Goal: Information Seeking & Learning: Learn about a topic

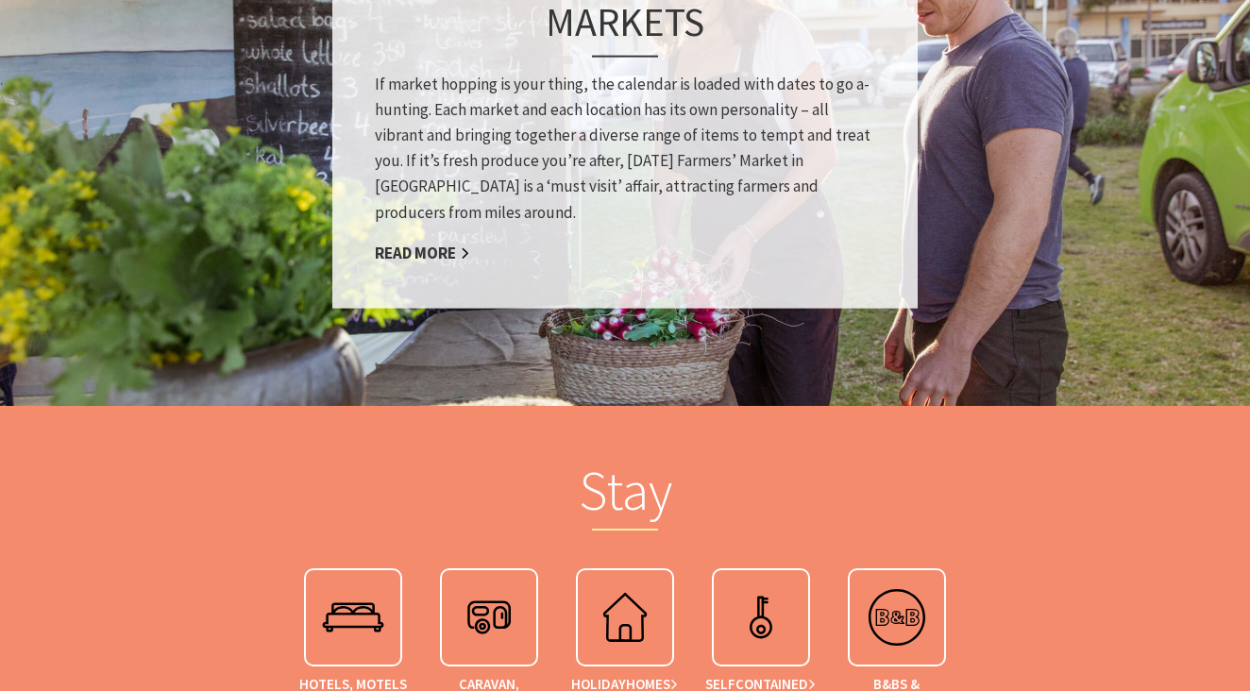
scroll to position [1525, 0]
click at [415, 252] on link "Read More" at bounding box center [422, 253] width 95 height 22
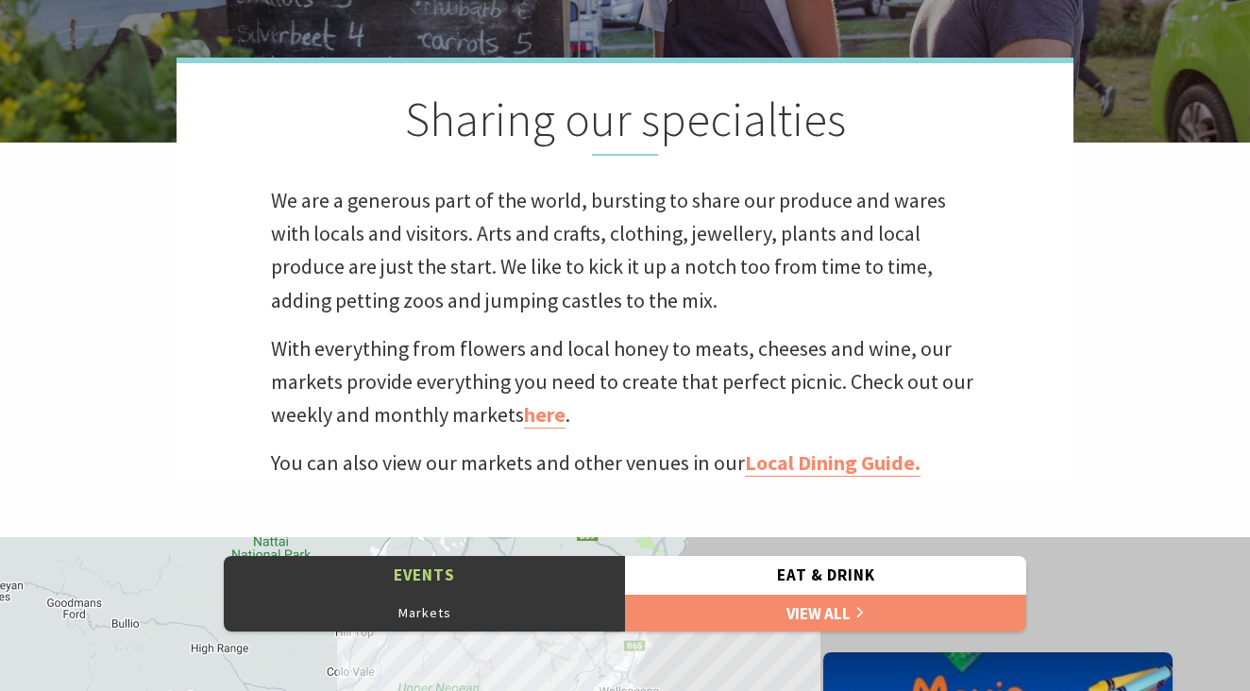
scroll to position [471, 0]
click at [528, 413] on link "here" at bounding box center [545, 414] width 42 height 27
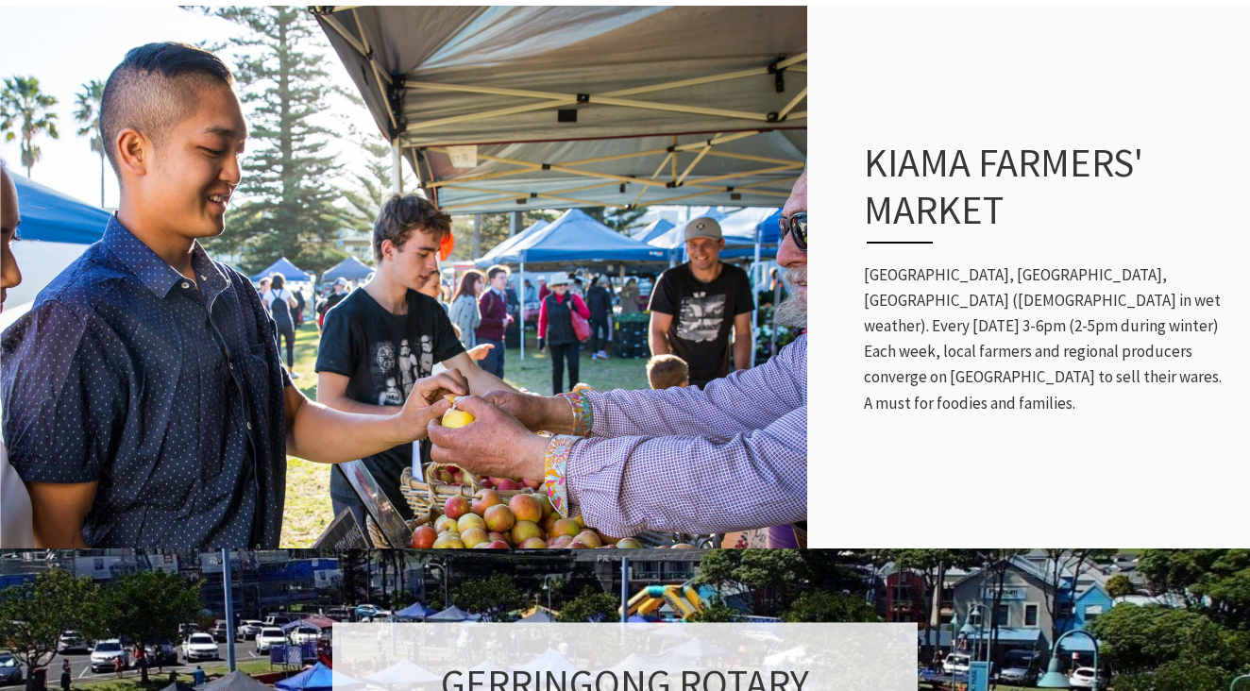
scroll to position [333, 0]
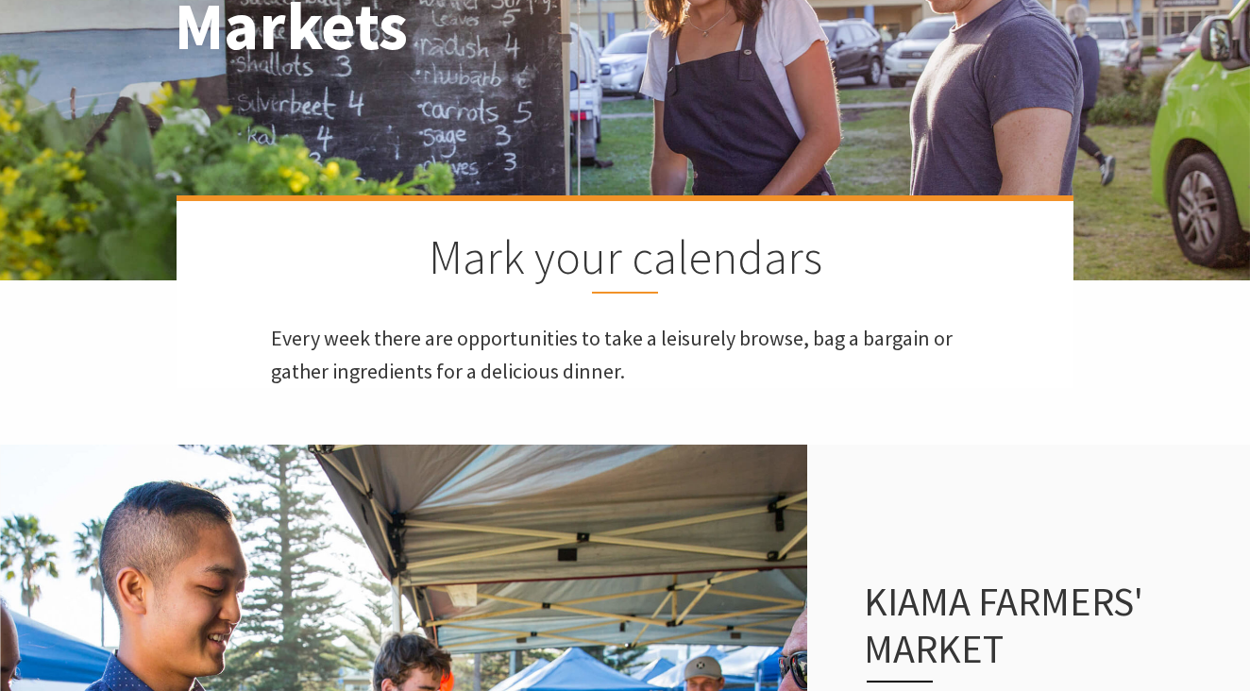
click at [533, 1] on h1 "Markets" at bounding box center [441, 26] width 533 height 73
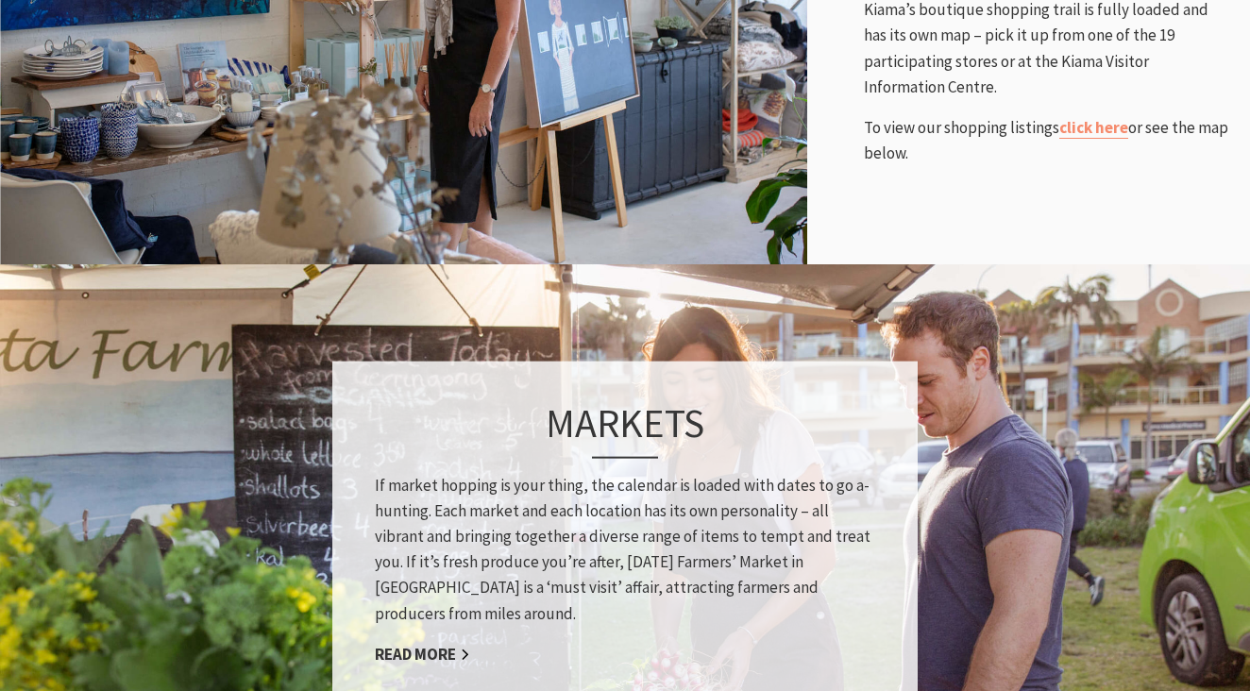
scroll to position [1106, 0]
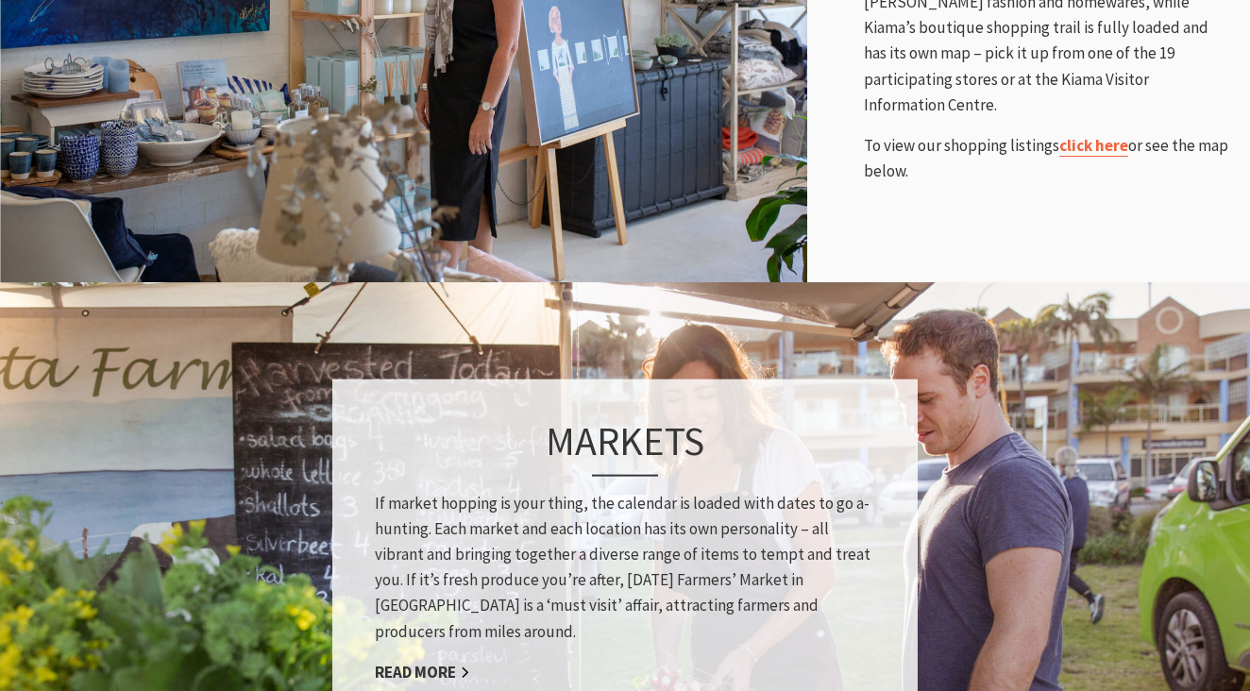
click at [1079, 135] on link "click here" at bounding box center [1093, 146] width 69 height 22
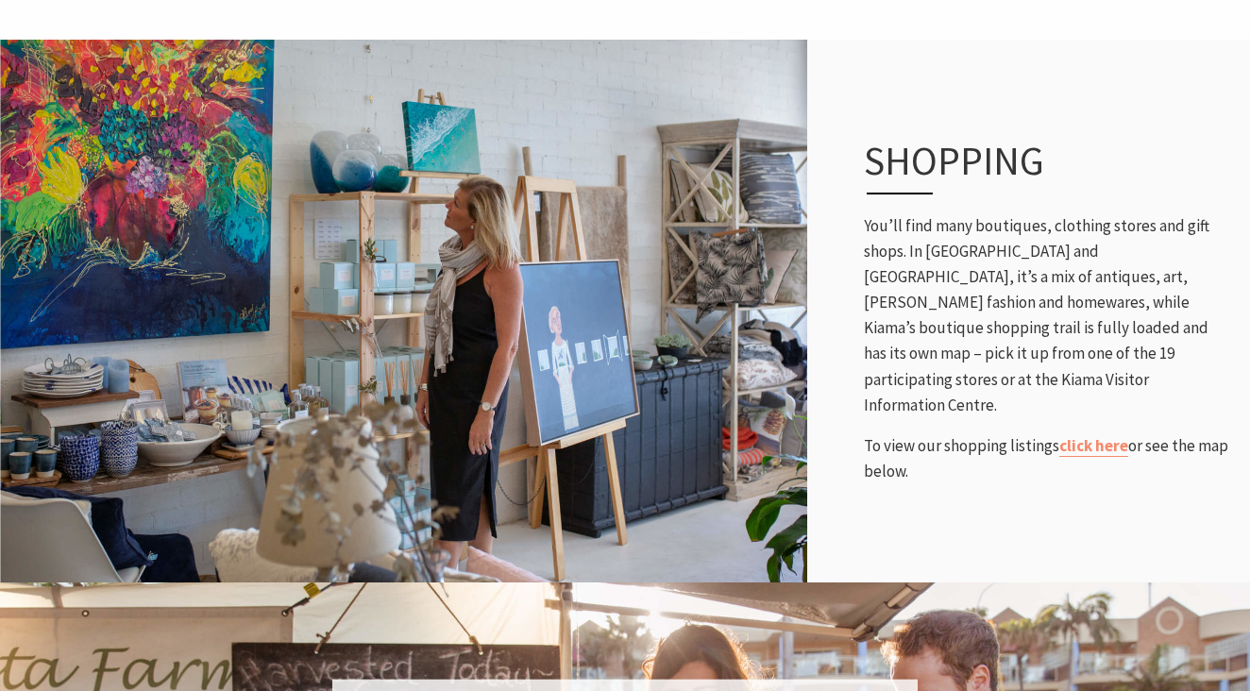
scroll to position [808, 0]
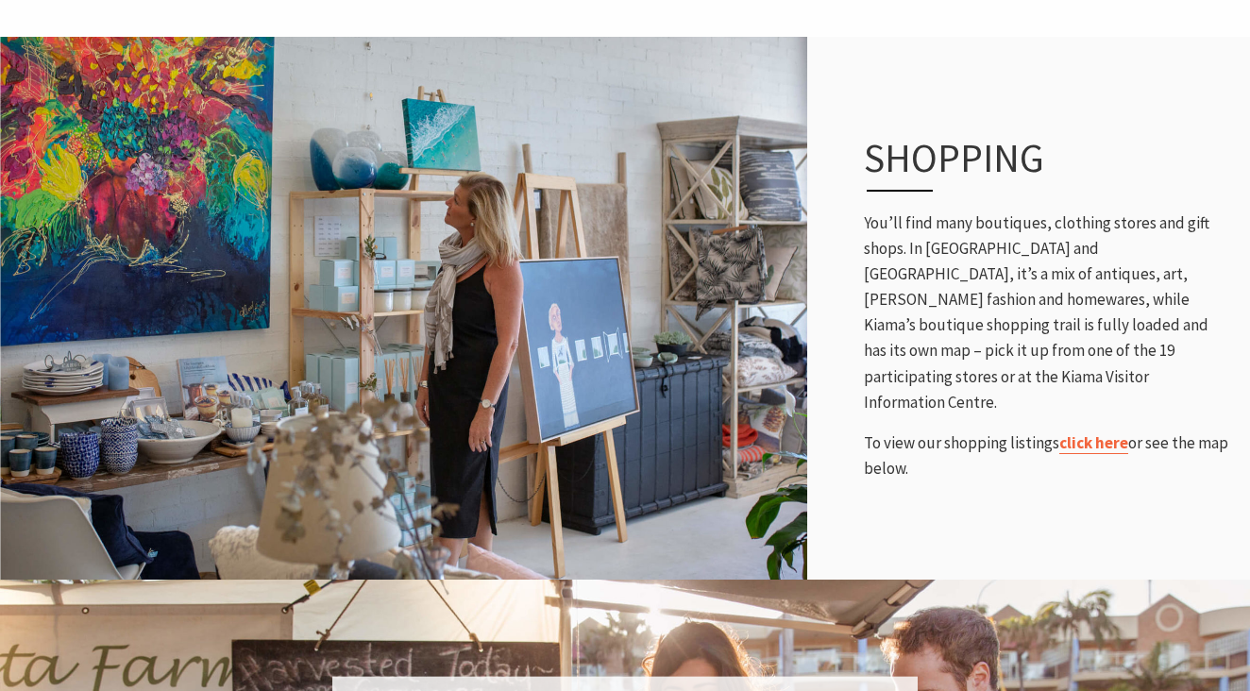
click at [1088, 432] on link "click here" at bounding box center [1093, 443] width 69 height 22
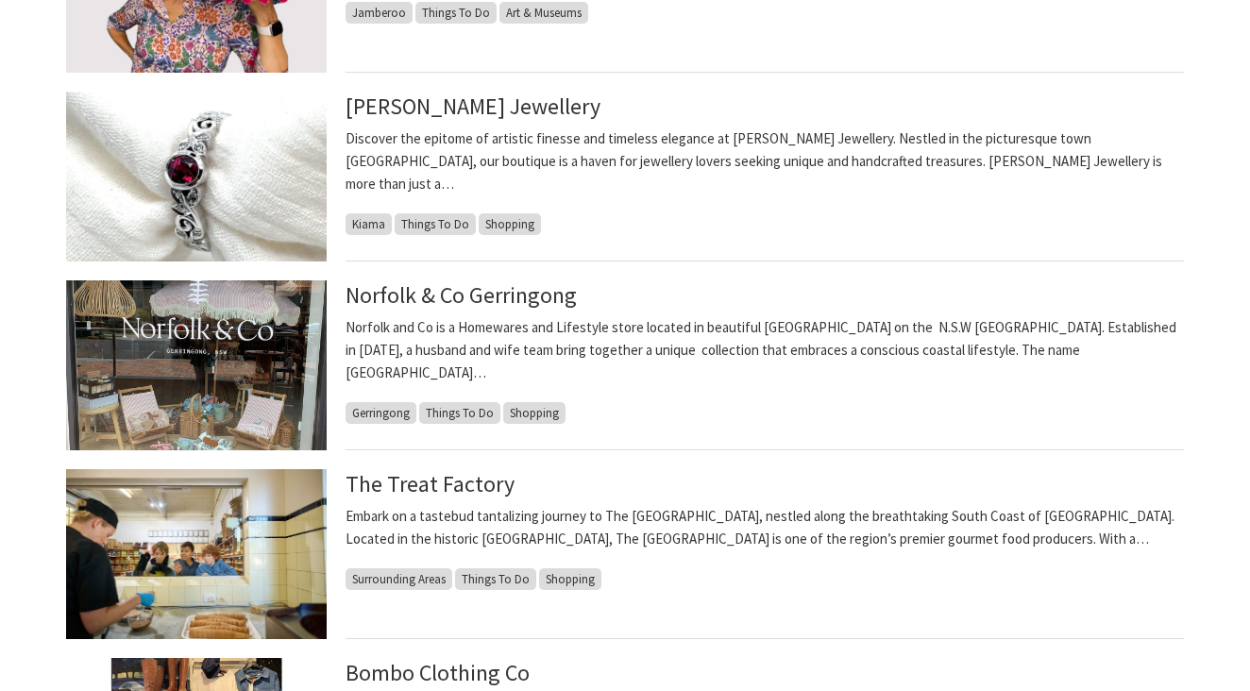
scroll to position [1277, 0]
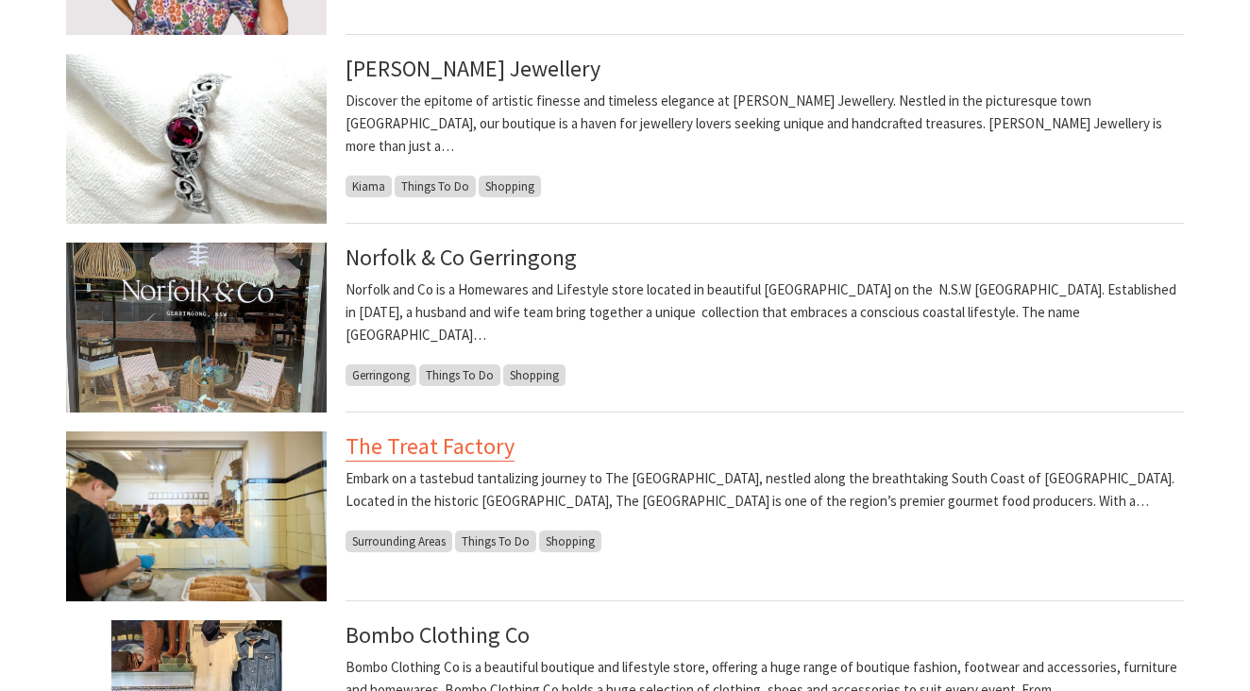
click at [455, 455] on link "The Treat Factory" at bounding box center [430, 446] width 169 height 30
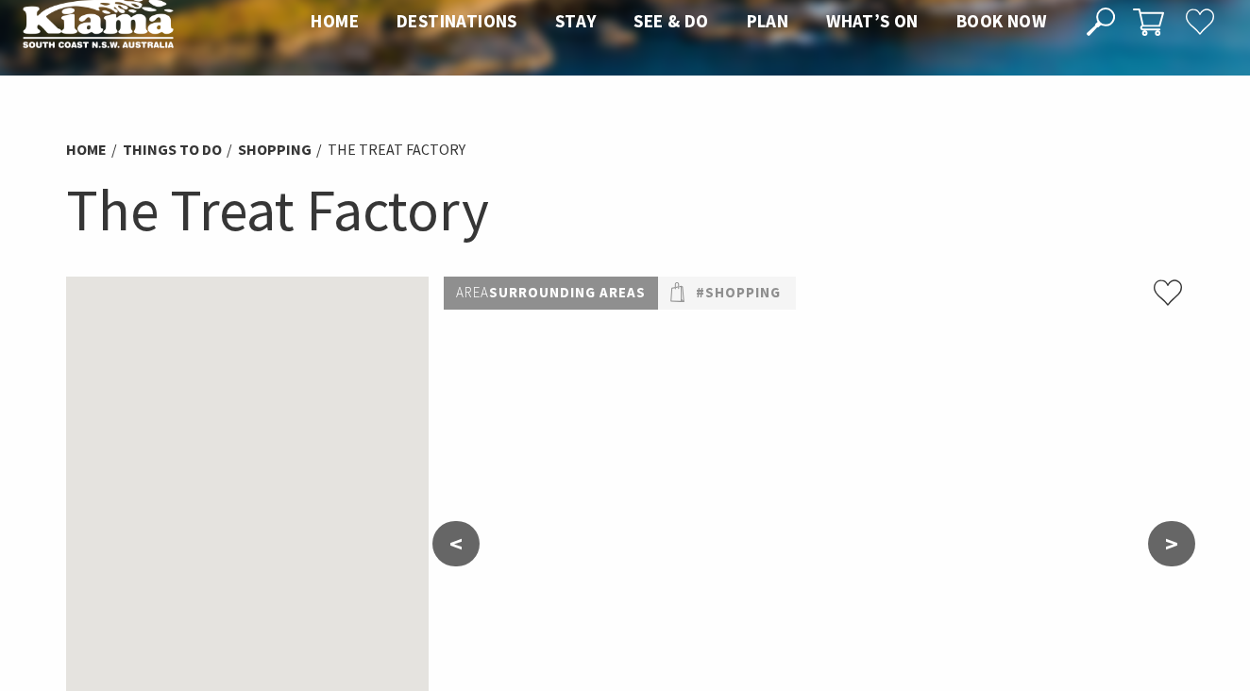
scroll to position [26, 0]
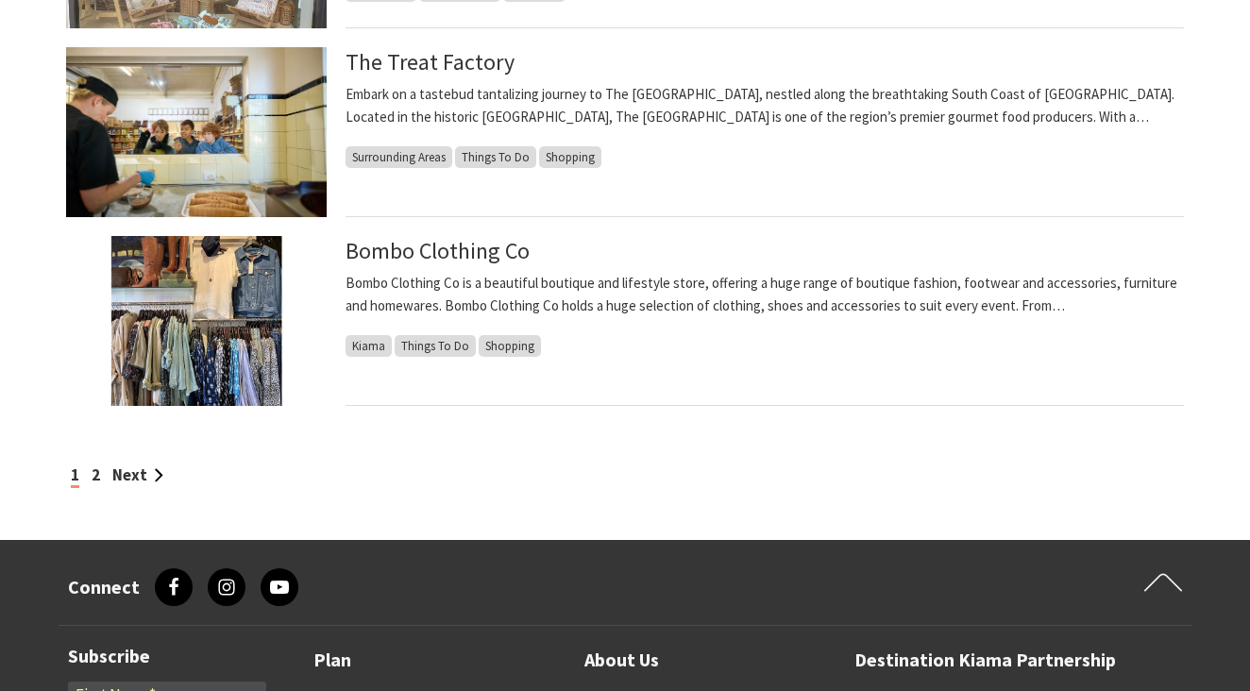
scroll to position [1662, 0]
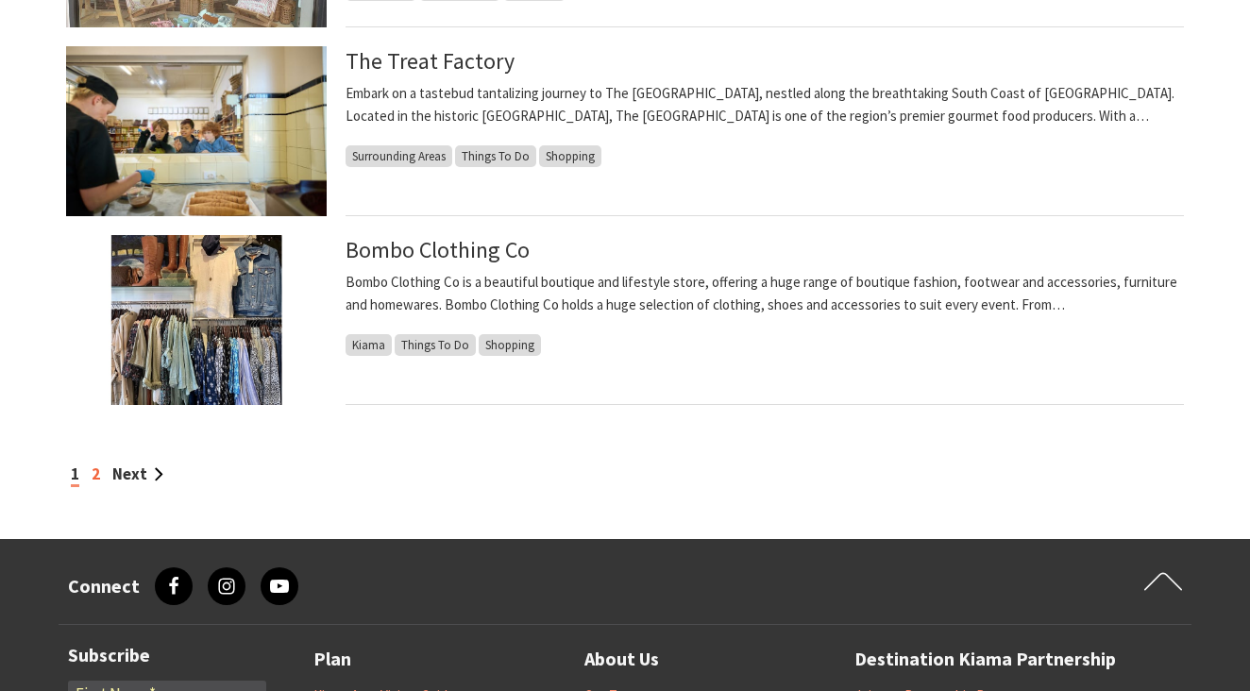
click at [93, 468] on link "2" at bounding box center [96, 474] width 8 height 21
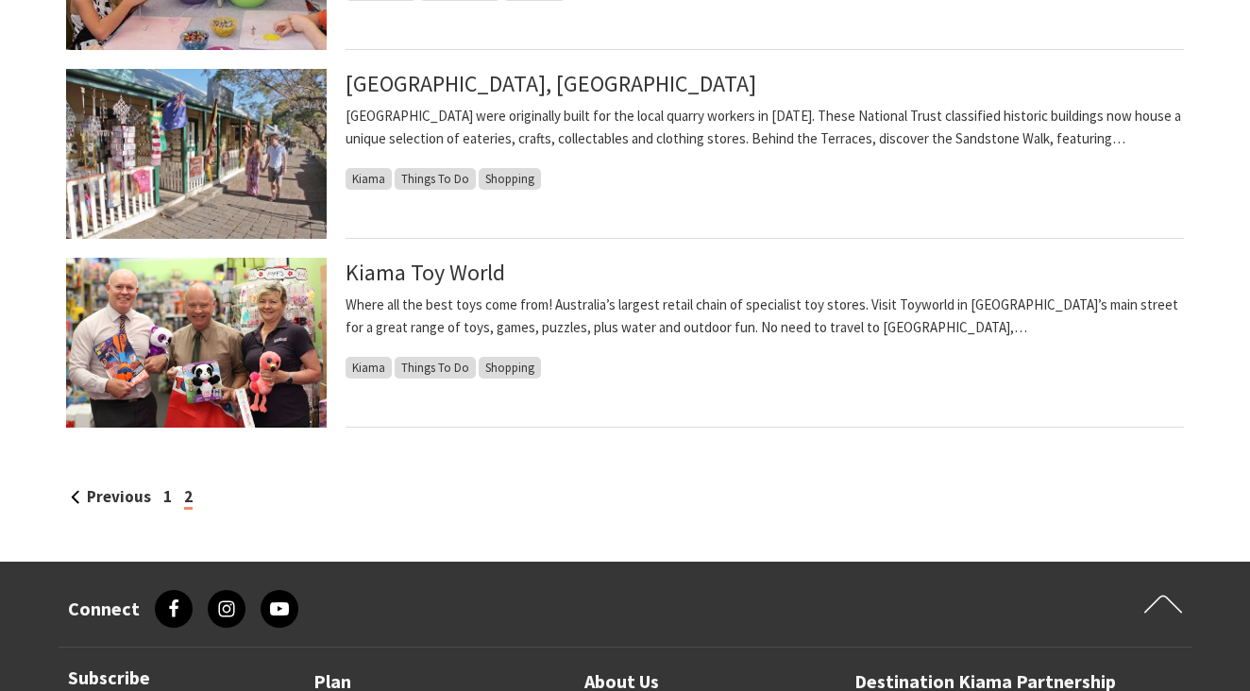
scroll to position [1659, 0]
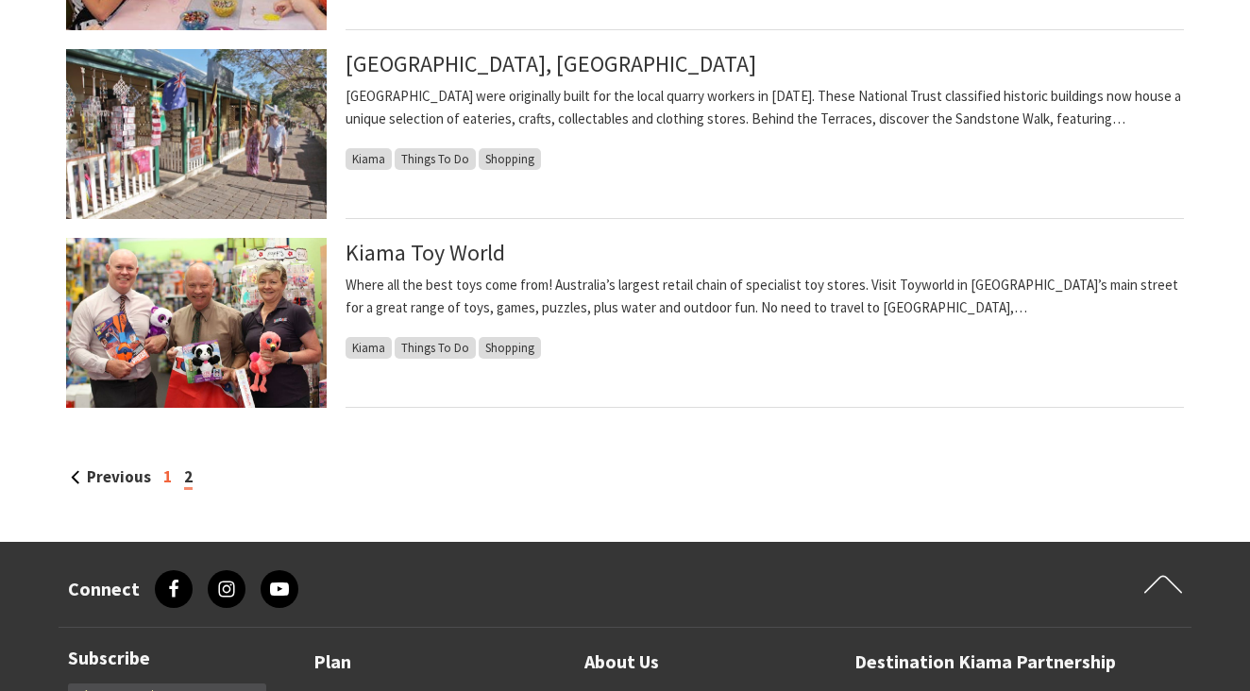
click at [164, 471] on link "1" at bounding box center [167, 476] width 8 height 21
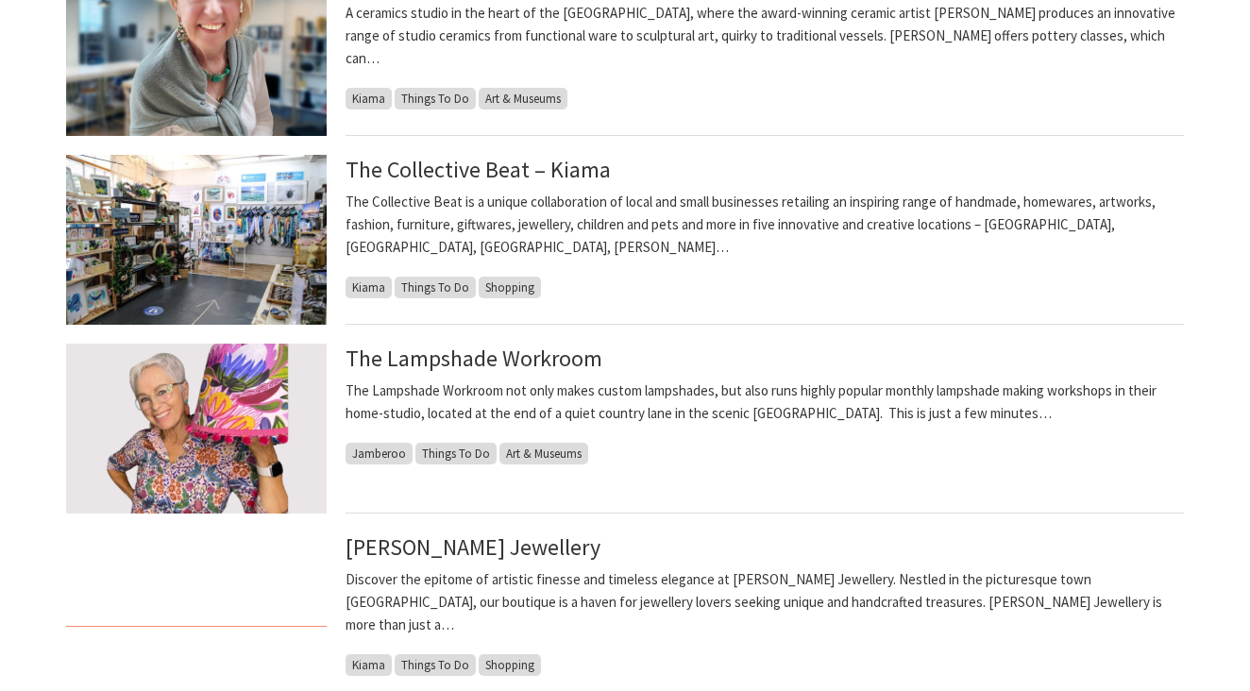
scroll to position [1535, 0]
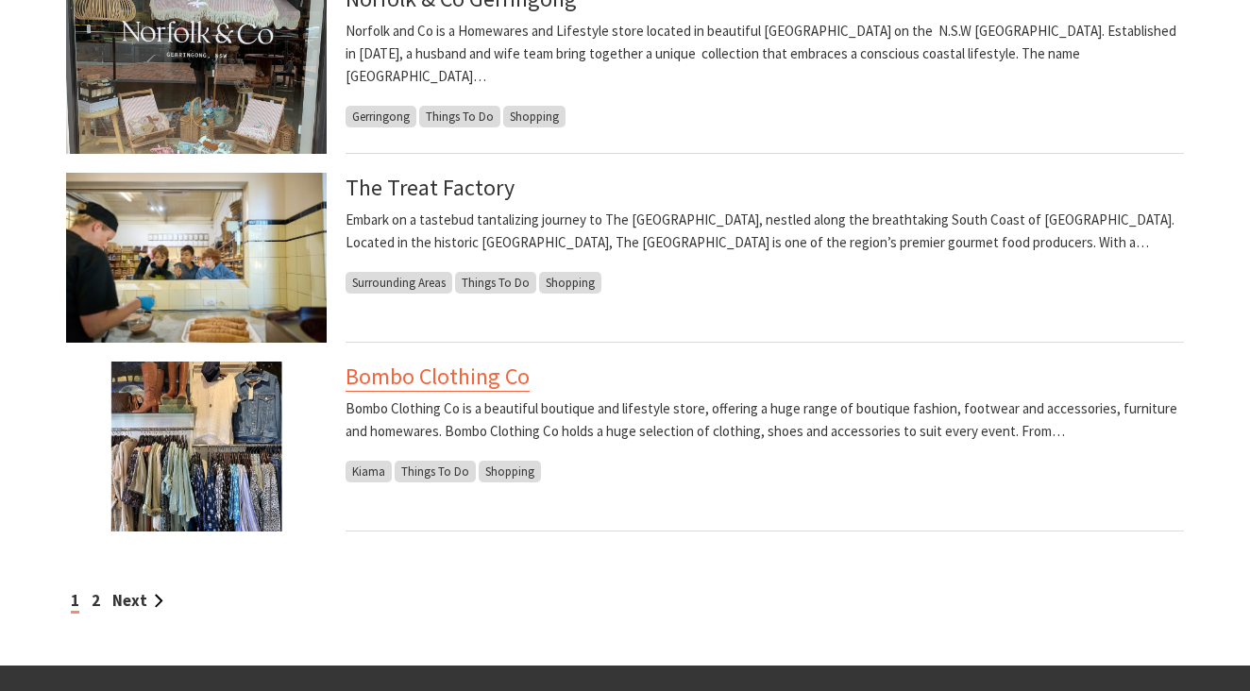
click at [440, 379] on link "Bombo Clothing Co" at bounding box center [438, 377] width 184 height 30
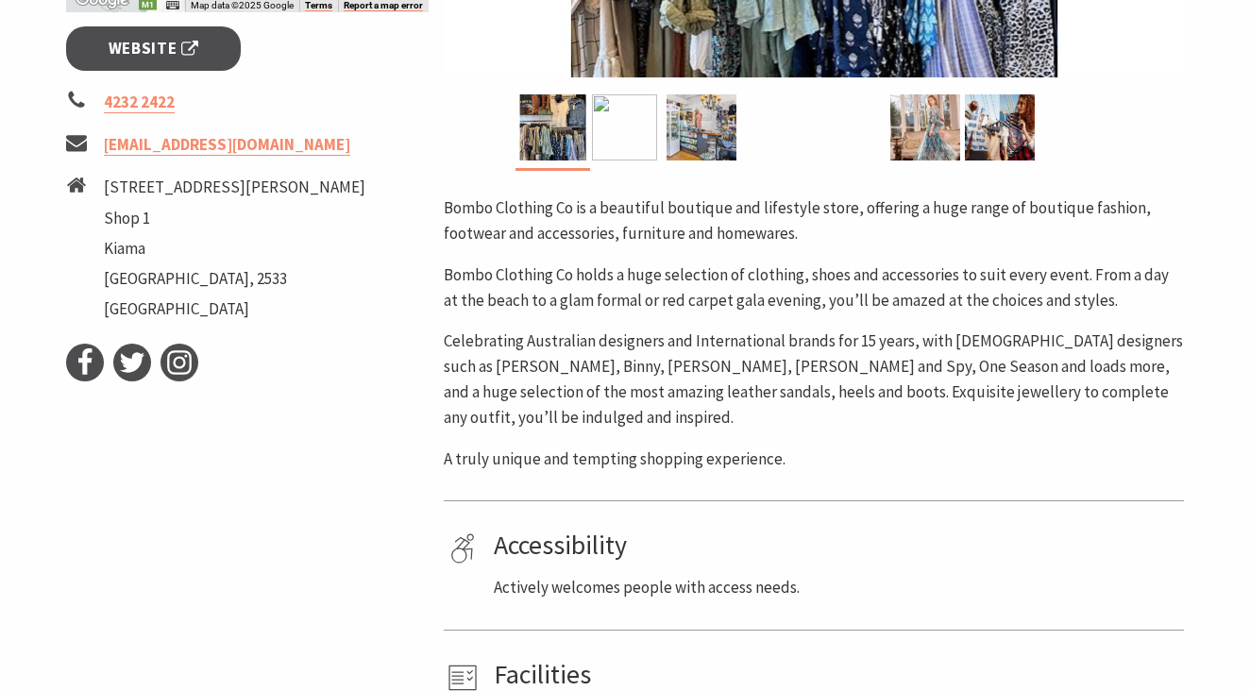
scroll to position [769, 0]
